Goal: Book appointment/travel/reservation

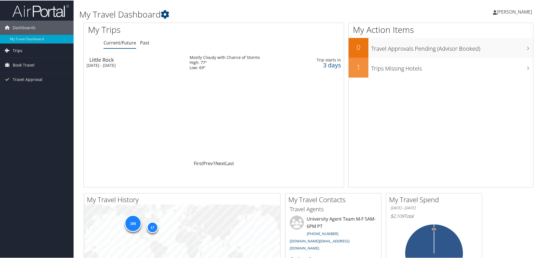
click at [15, 48] on span "Trips" at bounding box center [18, 50] width 10 height 14
click at [25, 91] on span "Book Travel" at bounding box center [24, 90] width 22 height 14
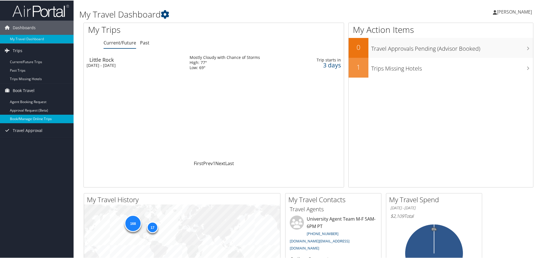
click at [33, 118] on link "Book/Manage Online Trips" at bounding box center [37, 118] width 74 height 8
